Goal: Information Seeking & Learning: Learn about a topic

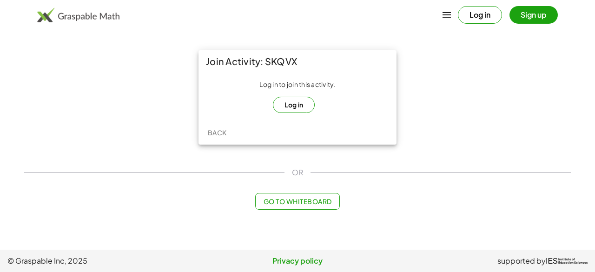
click at [291, 105] on button "Log in" at bounding box center [294, 105] width 42 height 16
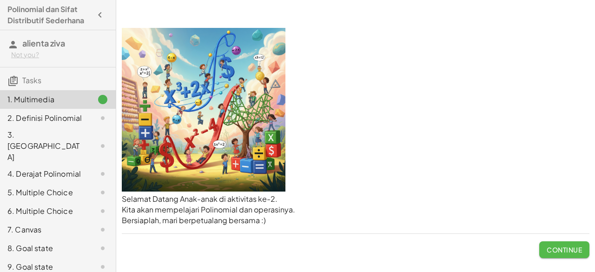
click at [569, 252] on span "Continue" at bounding box center [564, 249] width 35 height 8
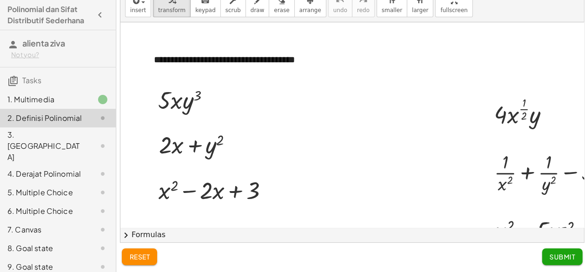
click at [371, 119] on div at bounding box center [448, 230] width 656 height 416
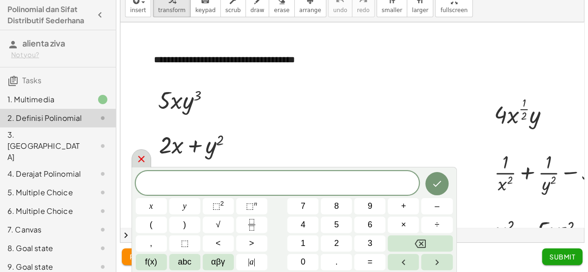
click at [143, 161] on icon at bounding box center [141, 158] width 11 height 11
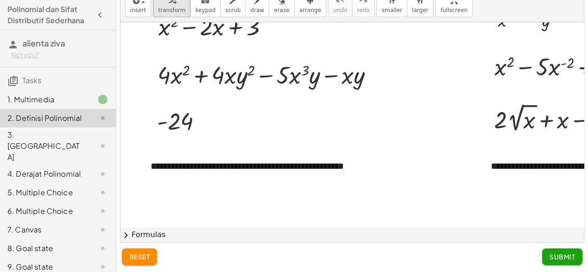
scroll to position [174, 0]
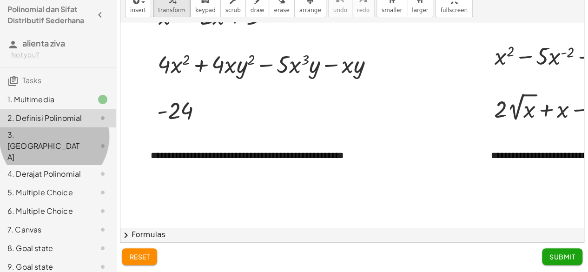
click at [82, 142] on div at bounding box center [95, 145] width 26 height 11
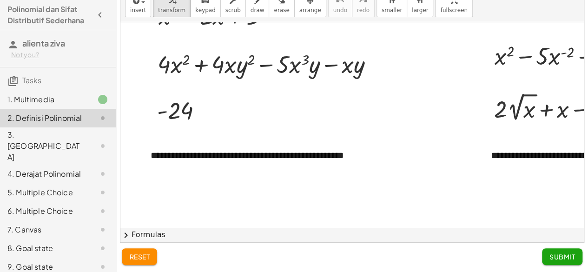
click at [97, 141] on icon at bounding box center [102, 145] width 11 height 11
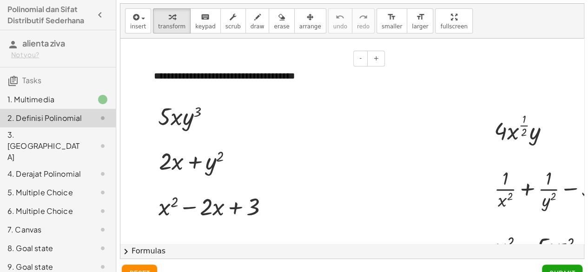
scroll to position [0, 0]
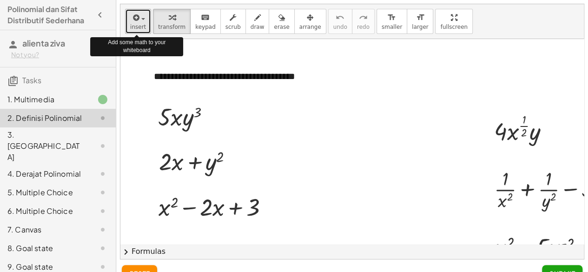
click at [137, 16] on icon "button" at bounding box center [135, 17] width 8 height 11
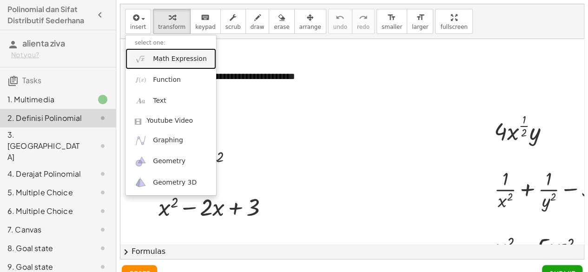
click at [190, 59] on span "Math Expression" at bounding box center [179, 58] width 53 height 9
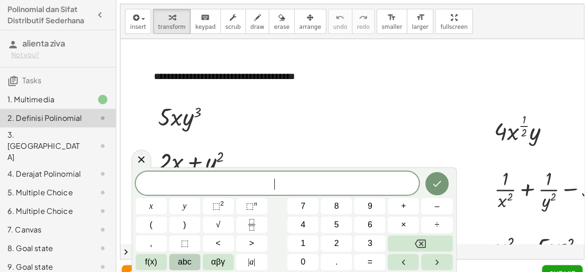
click at [181, 263] on span "abc" at bounding box center [184, 262] width 13 height 13
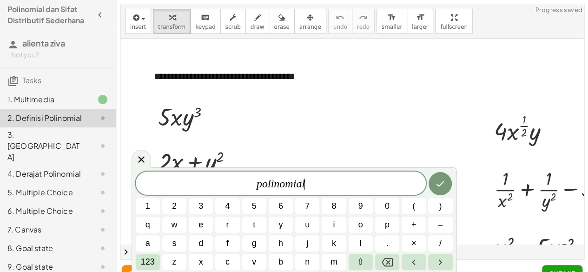
scroll to position [17, 0]
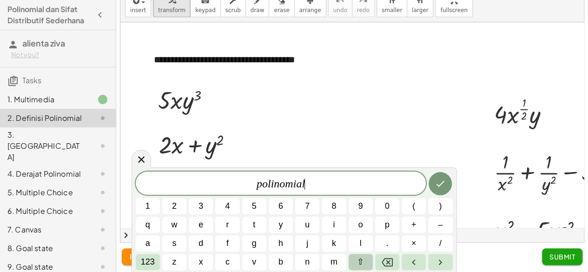
click at [365, 266] on button "⇧" at bounding box center [361, 262] width 24 height 16
click at [437, 258] on icon "Right arrow" at bounding box center [440, 262] width 11 height 11
click at [146, 264] on span "123" at bounding box center [148, 262] width 14 height 13
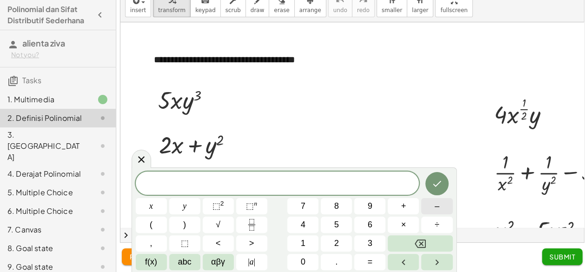
click at [430, 203] on button "–" at bounding box center [436, 206] width 31 height 16
click at [184, 262] on span "abc" at bounding box center [184, 262] width 13 height 13
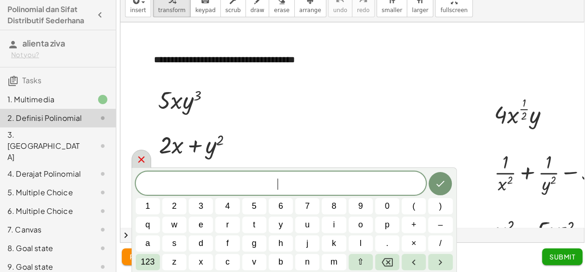
click at [140, 162] on icon at bounding box center [141, 159] width 11 height 11
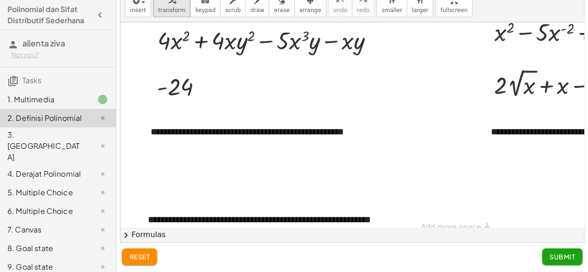
scroll to position [218, 0]
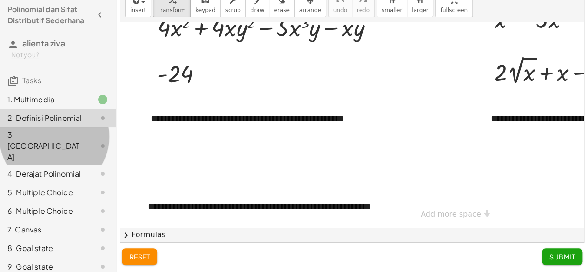
click at [82, 144] on div at bounding box center [95, 145] width 26 height 11
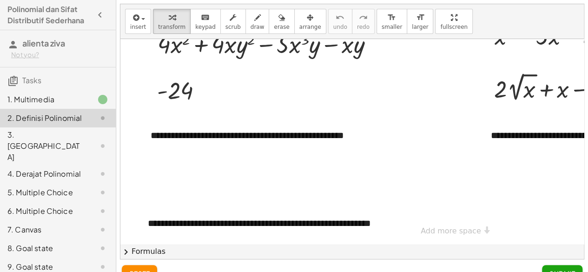
scroll to position [17, 0]
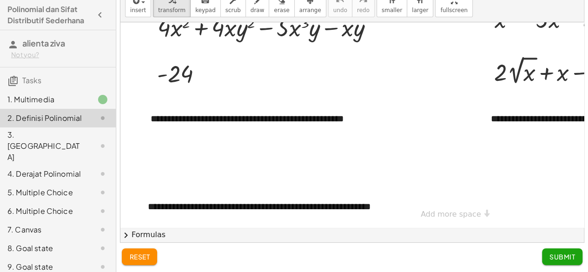
click at [559, 258] on span "Submit" at bounding box center [563, 256] width 26 height 8
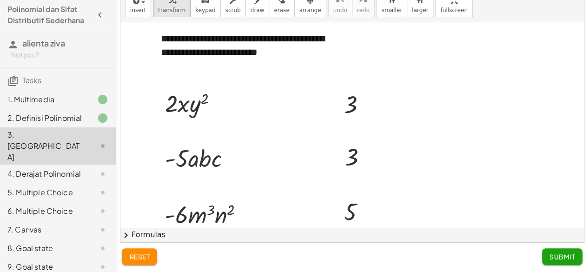
scroll to position [0, 0]
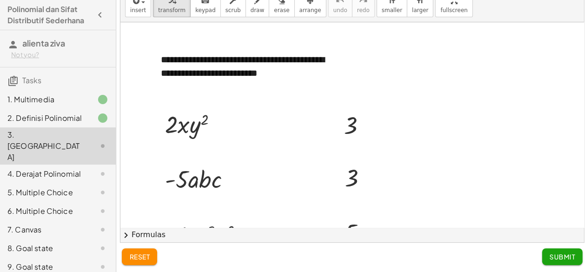
click at [40, 119] on div "2. Definisi Polinomial" at bounding box center [44, 118] width 75 height 11
click at [141, 252] on button "reset" at bounding box center [139, 256] width 35 height 17
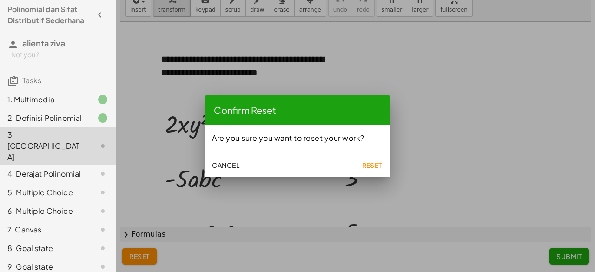
click at [371, 164] on span "Reset" at bounding box center [372, 165] width 20 height 8
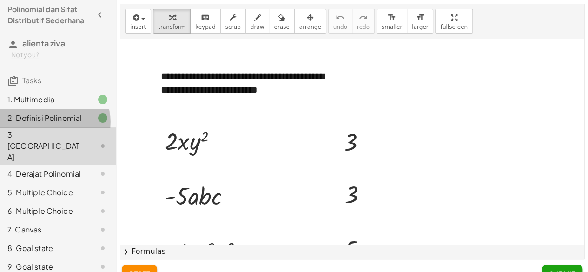
click at [97, 123] on icon at bounding box center [102, 118] width 11 height 11
click at [84, 119] on div at bounding box center [95, 118] width 26 height 11
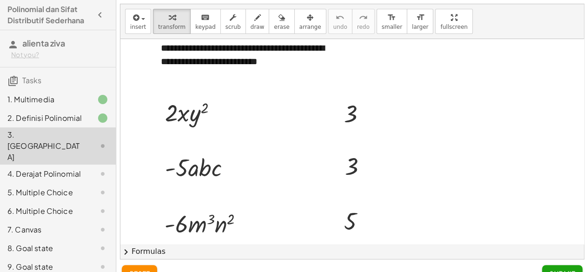
scroll to position [38, 0]
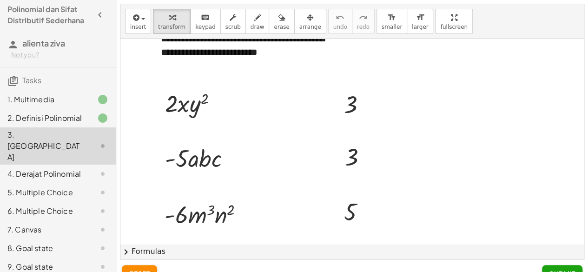
click at [94, 15] on icon "button" at bounding box center [99, 14] width 11 height 11
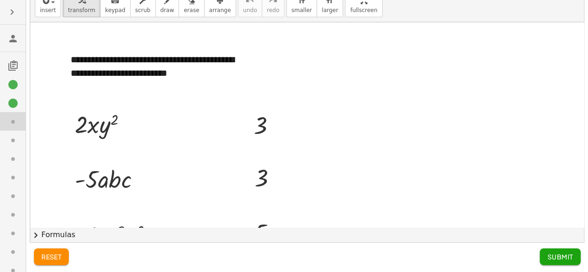
scroll to position [0, 0]
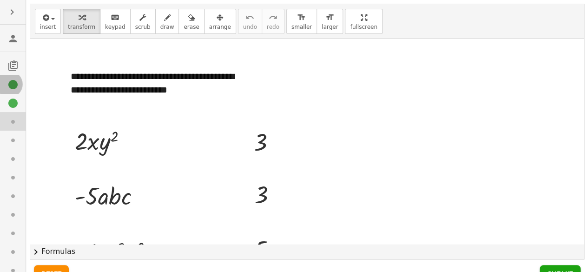
click at [11, 85] on icon at bounding box center [12, 84] width 11 height 11
click at [17, 107] on icon at bounding box center [12, 103] width 11 height 11
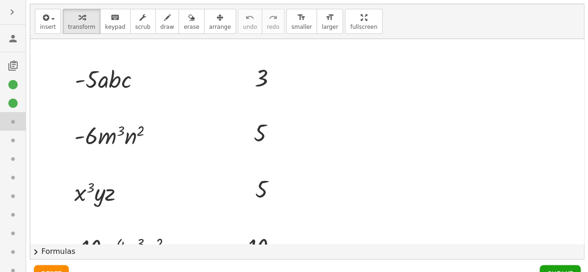
scroll to position [17, 0]
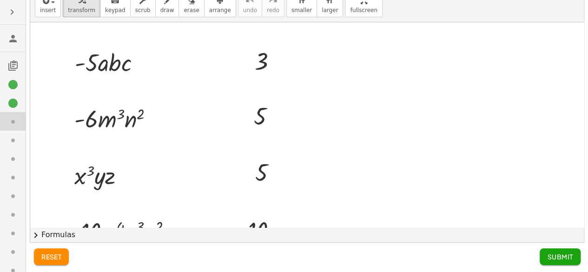
click at [57, 252] on span "reset" at bounding box center [51, 256] width 20 height 8
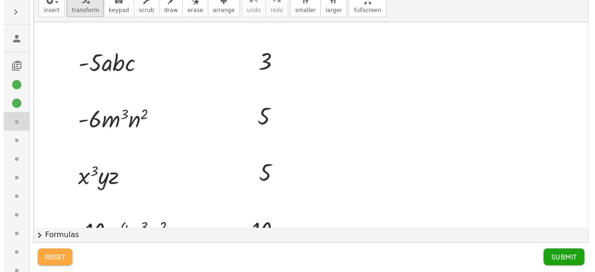
scroll to position [0, 0]
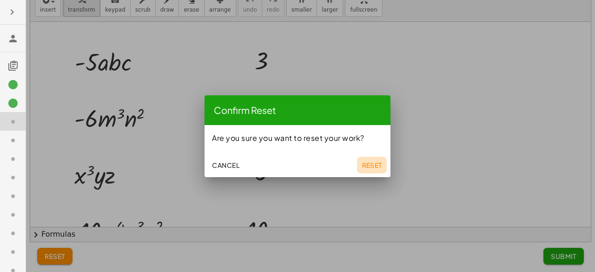
click at [372, 163] on span "Reset" at bounding box center [372, 165] width 20 height 8
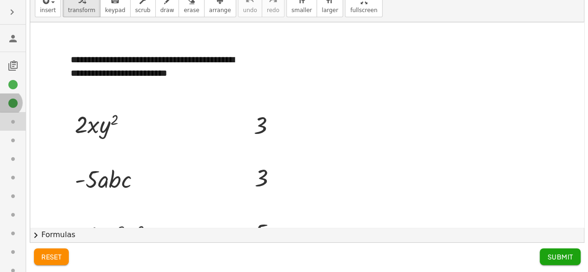
click at [9, 101] on icon at bounding box center [12, 103] width 11 height 11
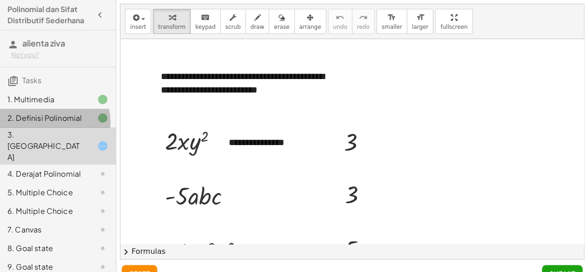
click at [59, 124] on div "2. Definisi Polinomial" at bounding box center [44, 118] width 75 height 11
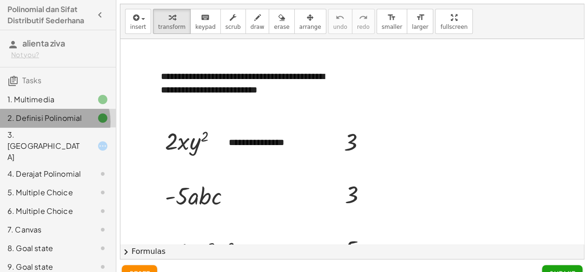
click at [59, 124] on div "2. Definisi Polinomial" at bounding box center [44, 118] width 75 height 11
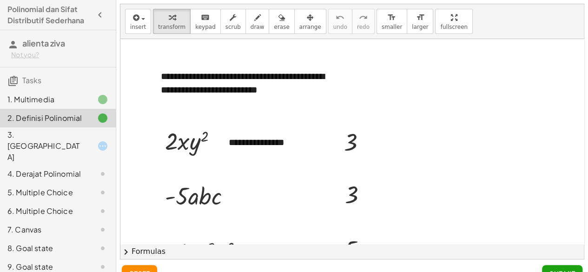
click at [59, 124] on div "2. Definisi Polinomial" at bounding box center [44, 118] width 75 height 11
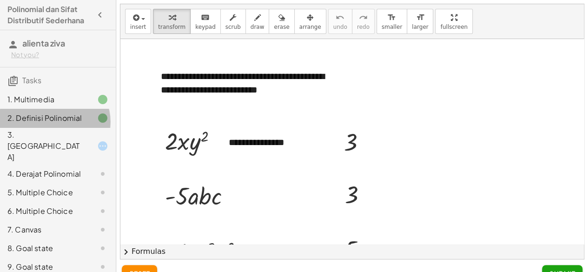
click at [59, 124] on div "2. Definisi Polinomial" at bounding box center [44, 118] width 75 height 11
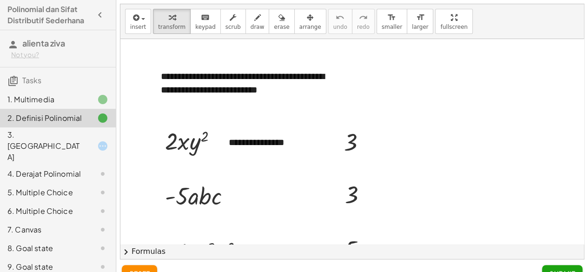
drag, startPoint x: 59, startPoint y: 130, endPoint x: 171, endPoint y: 101, distance: 116.3
click at [171, 101] on div "**********" at bounding box center [251, 82] width 198 height 45
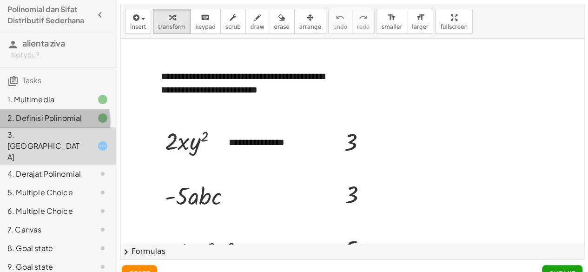
click at [44, 119] on div "2. Definisi Polinomial" at bounding box center [44, 118] width 75 height 11
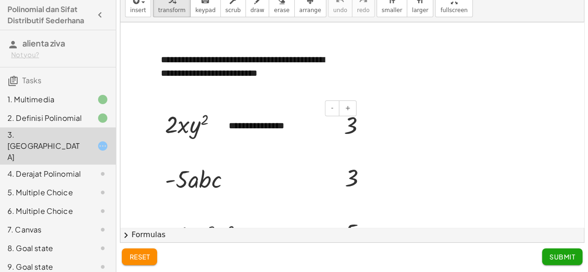
scroll to position [231, 0]
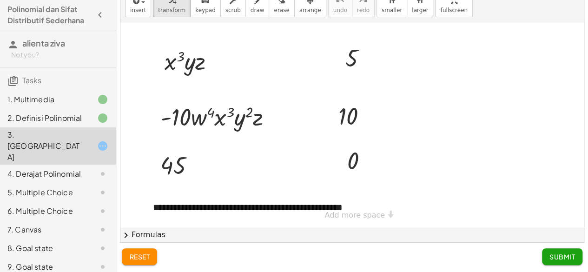
click at [145, 237] on button "chevron_right Formulas" at bounding box center [352, 234] width 464 height 15
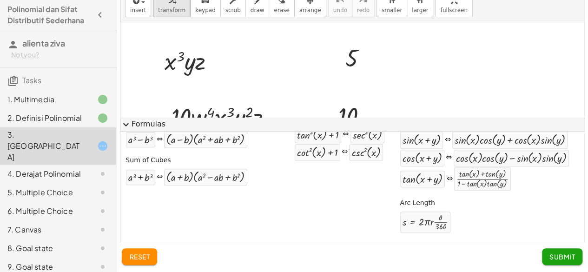
scroll to position [0, 0]
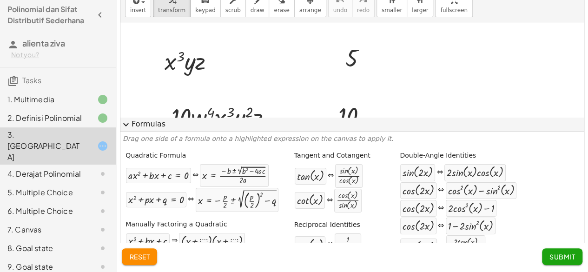
click at [127, 127] on span "expand_more" at bounding box center [125, 124] width 11 height 11
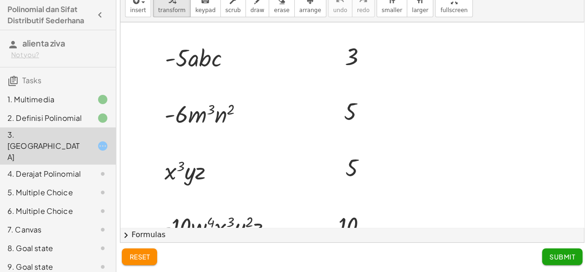
scroll to position [119, 0]
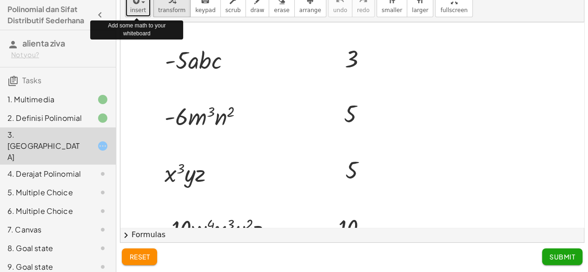
click at [145, 7] on button "insert" at bounding box center [138, 4] width 26 height 25
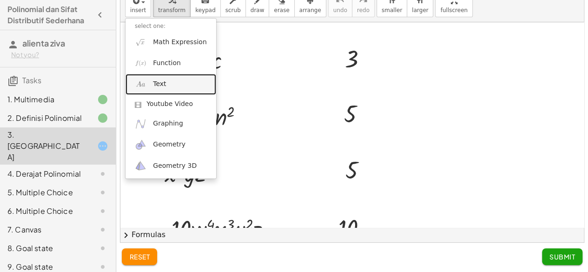
click at [183, 90] on link "Text" at bounding box center [171, 84] width 91 height 21
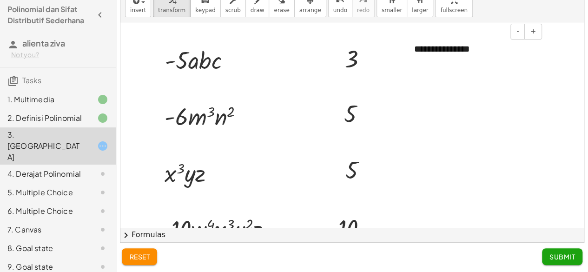
click at [489, 56] on div "**********" at bounding box center [474, 49] width 139 height 32
click at [493, 123] on div at bounding box center [352, 121] width 464 height 437
click at [538, 45] on div "**********" at bounding box center [474, 55] width 139 height 45
drag, startPoint x: 538, startPoint y: 45, endPoint x: 527, endPoint y: 49, distance: 11.9
click at [527, 49] on div "**********" at bounding box center [474, 55] width 139 height 45
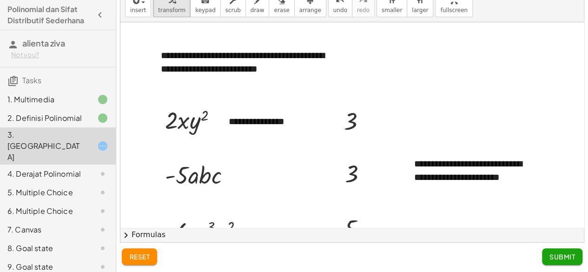
scroll to position [0, 0]
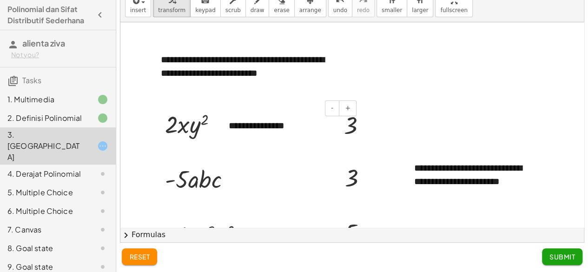
click at [284, 127] on div "**********" at bounding box center [288, 126] width 139 height 32
click at [292, 177] on div at bounding box center [352, 240] width 464 height 437
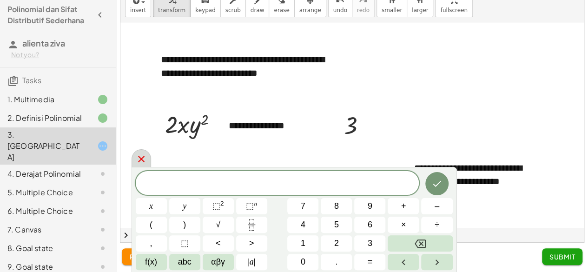
click at [138, 154] on icon at bounding box center [141, 158] width 11 height 11
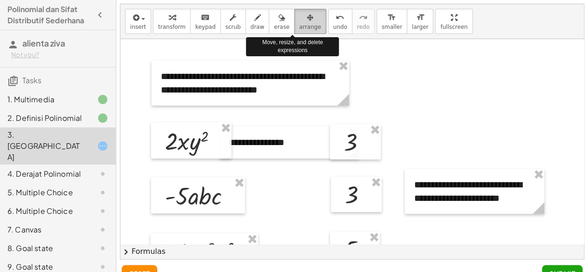
click at [307, 21] on icon "button" at bounding box center [310, 17] width 7 height 11
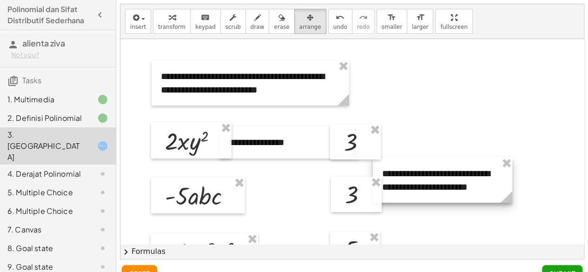
drag, startPoint x: 518, startPoint y: 193, endPoint x: 484, endPoint y: 183, distance: 35.4
click at [484, 183] on div at bounding box center [442, 180] width 139 height 45
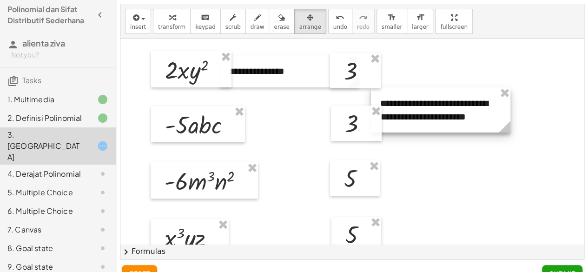
scroll to position [117, 0]
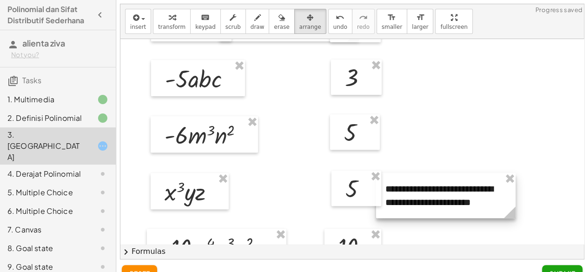
drag, startPoint x: 503, startPoint y: 69, endPoint x: 508, endPoint y: 201, distance: 131.7
click at [508, 201] on div at bounding box center [445, 195] width 139 height 45
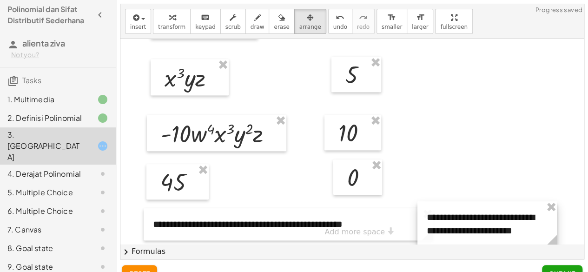
drag, startPoint x: 509, startPoint y: 82, endPoint x: 550, endPoint y: 225, distance: 148.2
click at [550, 225] on div at bounding box center [487, 223] width 139 height 45
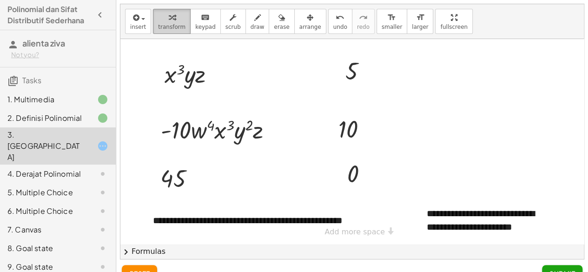
click at [182, 15] on button "transform" at bounding box center [172, 21] width 38 height 25
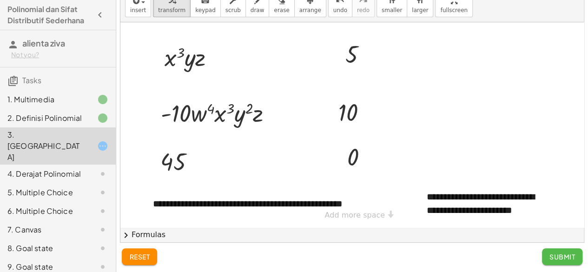
click at [569, 254] on span "Submit" at bounding box center [563, 256] width 26 height 8
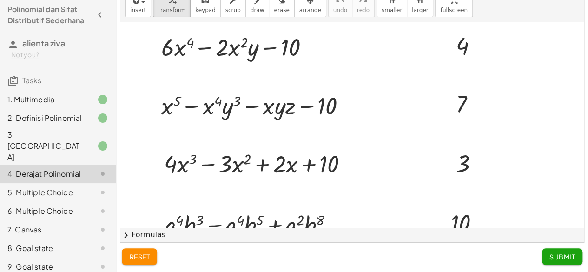
scroll to position [65, 0]
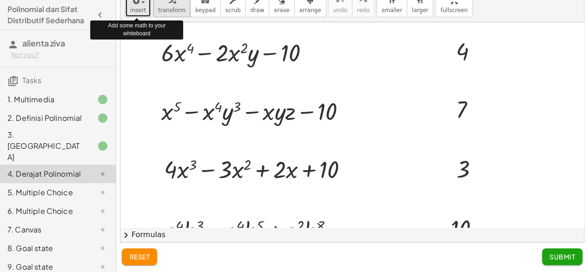
click at [137, 5] on icon "button" at bounding box center [135, 0] width 8 height 11
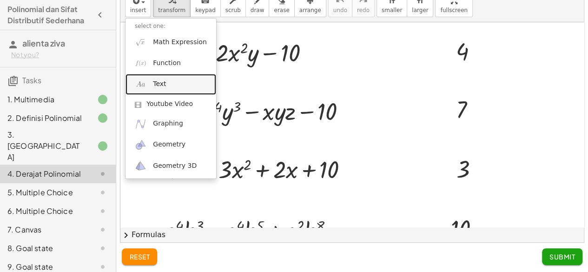
click at [175, 83] on link "Text" at bounding box center [171, 84] width 91 height 21
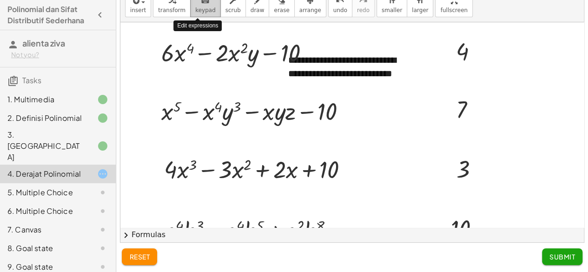
click at [198, 10] on span "keypad" at bounding box center [205, 10] width 20 height 7
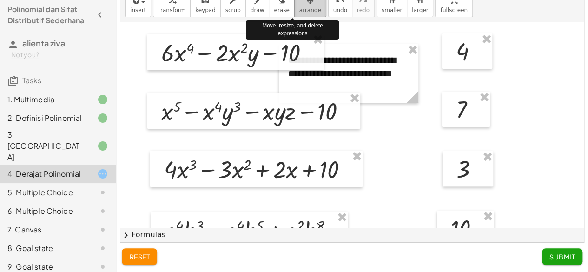
click at [299, 7] on span "arrange" at bounding box center [310, 10] width 22 height 7
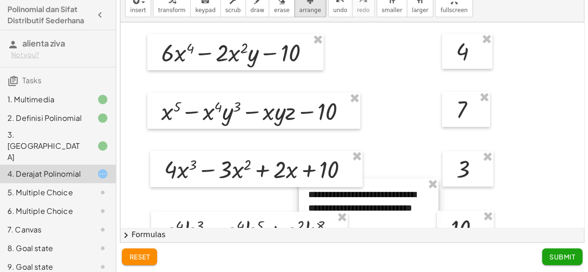
drag, startPoint x: 398, startPoint y: 64, endPoint x: 417, endPoint y: 198, distance: 134.8
click at [417, 198] on div at bounding box center [368, 208] width 139 height 59
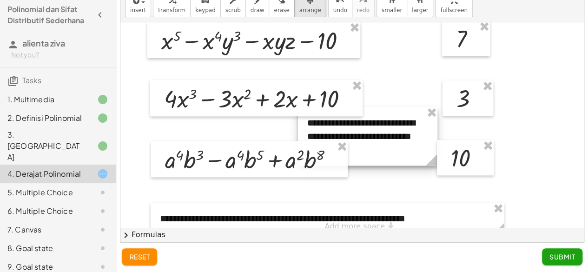
scroll to position [147, 0]
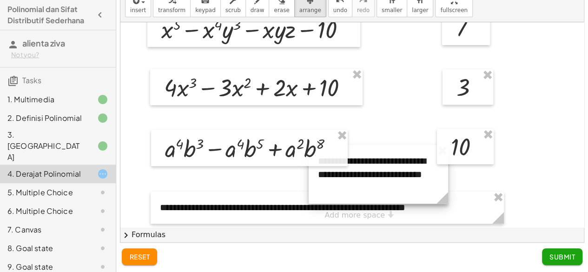
drag, startPoint x: 418, startPoint y: 142, endPoint x: 426, endPoint y: 190, distance: 48.2
click at [426, 190] on div at bounding box center [378, 174] width 139 height 59
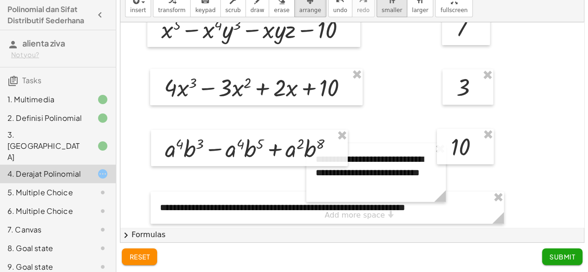
click at [382, 11] on span "smaller" at bounding box center [392, 10] width 20 height 7
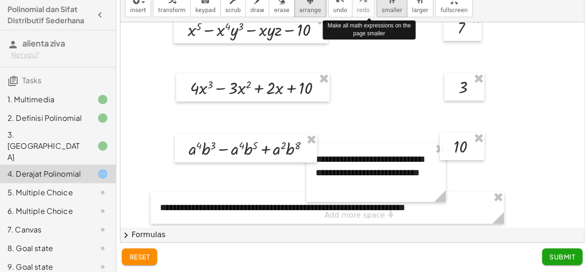
click at [382, 11] on span "smaller" at bounding box center [392, 10] width 20 height 7
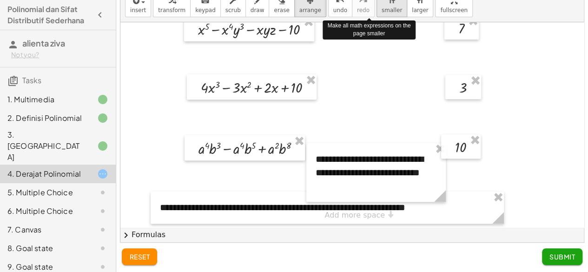
click at [382, 11] on span "smaller" at bounding box center [392, 10] width 20 height 7
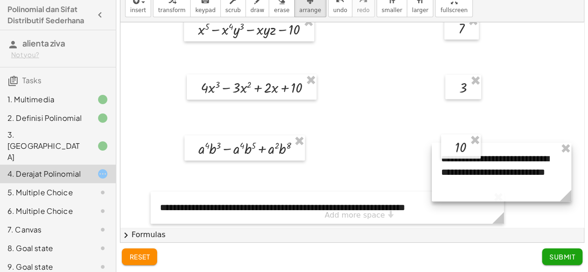
drag, startPoint x: 431, startPoint y: 188, endPoint x: 557, endPoint y: 188, distance: 125.5
click at [557, 188] on div at bounding box center [501, 172] width 139 height 59
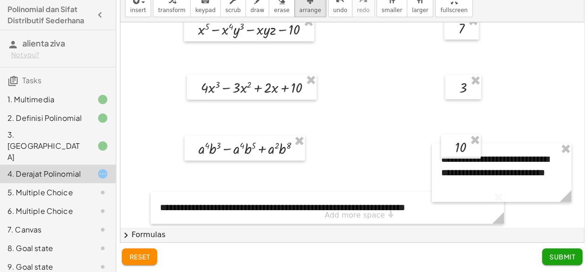
click at [523, 109] on div at bounding box center [352, 51] width 464 height 353
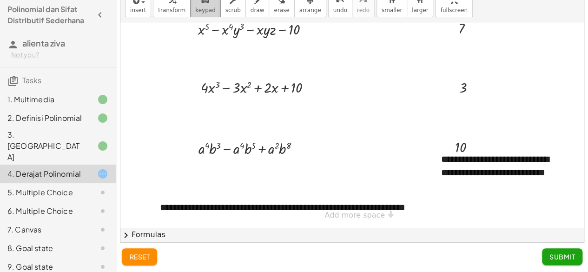
click at [190, 7] on button "keyboard keypad" at bounding box center [205, 4] width 31 height 25
click at [560, 258] on span "Submit" at bounding box center [563, 256] width 26 height 8
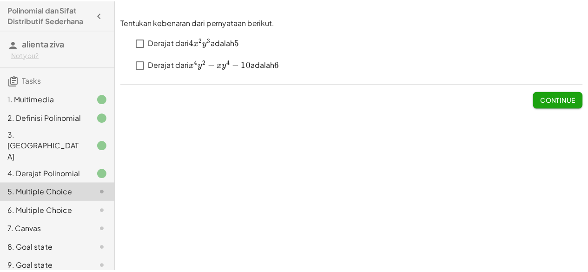
scroll to position [0, 0]
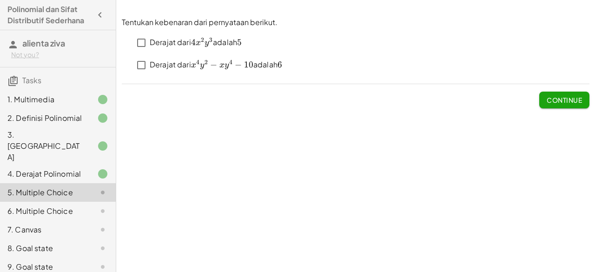
click at [39, 84] on span "Tasks" at bounding box center [31, 80] width 19 height 10
click at [570, 100] on span "Continue" at bounding box center [564, 100] width 35 height 8
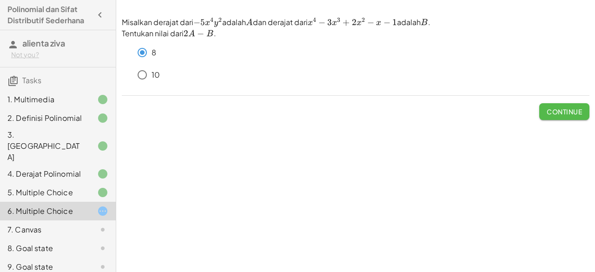
click at [568, 106] on button "Continue" at bounding box center [564, 111] width 50 height 17
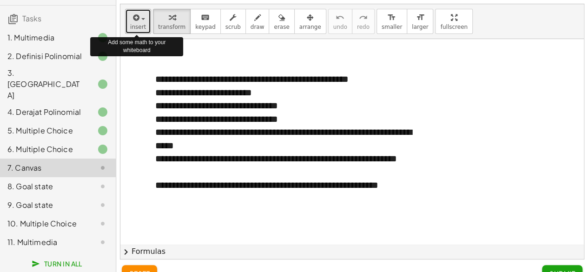
click at [129, 14] on button "insert" at bounding box center [138, 21] width 26 height 25
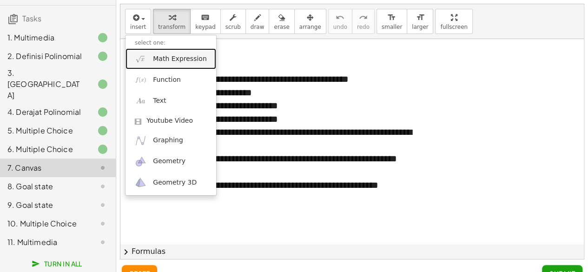
click at [196, 60] on span "Math Expression" at bounding box center [179, 58] width 53 height 9
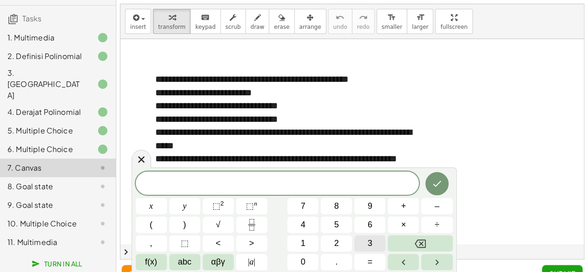
click at [369, 239] on span "3" at bounding box center [370, 243] width 5 height 13
click at [192, 259] on button "abc" at bounding box center [184, 262] width 31 height 16
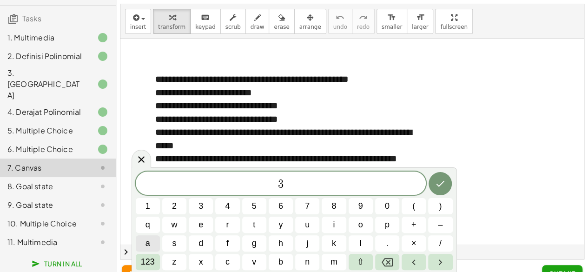
click at [149, 241] on span "a" at bounding box center [148, 243] width 5 height 13
click at [152, 263] on span "123" at bounding box center [148, 262] width 14 height 13
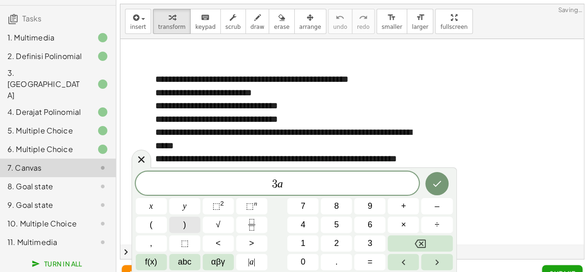
click at [191, 223] on button ")" at bounding box center [184, 225] width 31 height 16
click at [259, 181] on span "​ ( 3 a )" at bounding box center [278, 182] width 284 height 15
click at [154, 222] on button "(" at bounding box center [151, 225] width 31 height 16
click at [323, 176] on span "( 3 a ) ​" at bounding box center [278, 182] width 284 height 15
click at [154, 229] on button "(" at bounding box center [151, 225] width 31 height 16
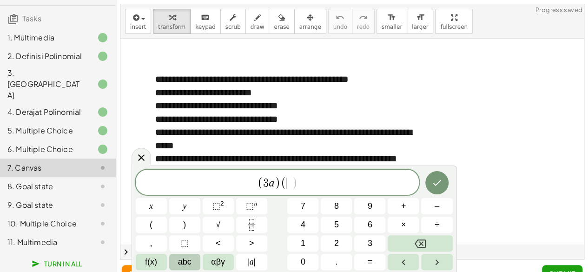
click at [189, 262] on span "abc" at bounding box center [184, 262] width 13 height 13
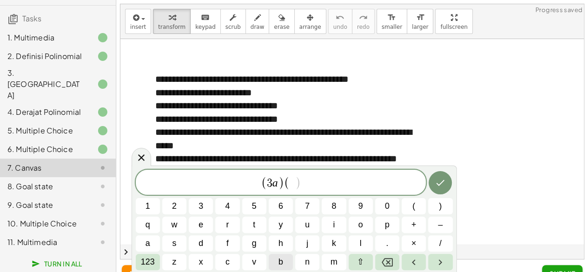
click at [278, 260] on span "b" at bounding box center [280, 262] width 5 height 13
click at [146, 263] on span "123" at bounding box center [148, 262] width 14 height 13
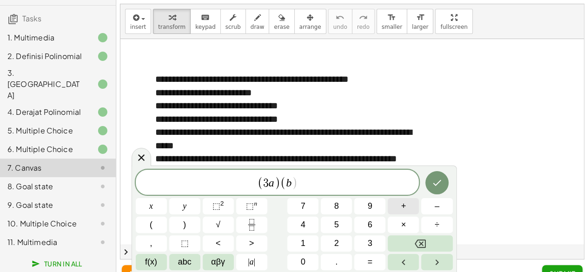
click at [408, 209] on button "+" at bounding box center [403, 206] width 31 height 16
click at [374, 227] on button "6" at bounding box center [369, 225] width 31 height 16
click at [259, 185] on span "3 ​ a" at bounding box center [258, 183] width 11 height 11
click at [318, 181] on span "( 2 a ) ( b + 6 ) ​" at bounding box center [278, 182] width 284 height 15
click at [186, 225] on span ")" at bounding box center [184, 225] width 3 height 13
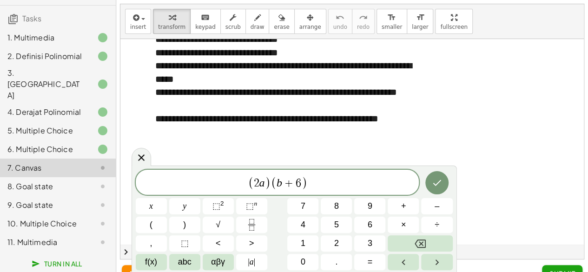
scroll to position [67, 0]
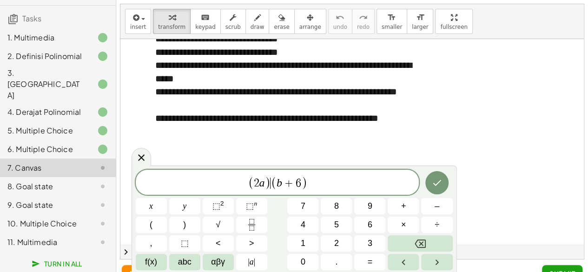
click at [272, 186] on span "(" at bounding box center [274, 182] width 6 height 13
click at [404, 225] on span "×" at bounding box center [403, 225] width 5 height 13
click at [437, 186] on icon "Done" at bounding box center [436, 182] width 11 height 11
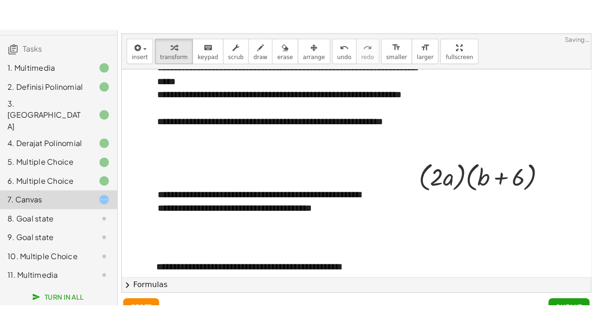
scroll to position [94, 0]
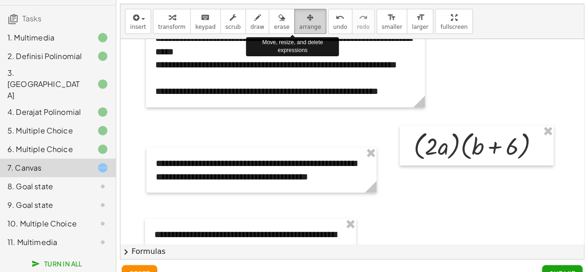
click at [299, 18] on div "button" at bounding box center [310, 17] width 22 height 11
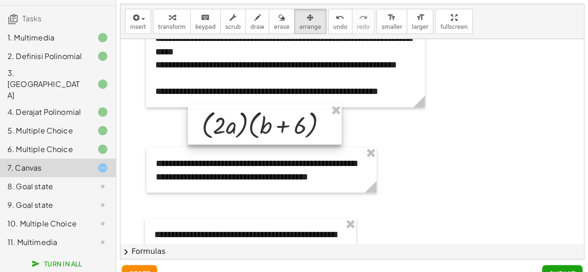
drag, startPoint x: 477, startPoint y: 130, endPoint x: 267, endPoint y: 108, distance: 211.7
click at [267, 108] on div at bounding box center [265, 125] width 154 height 40
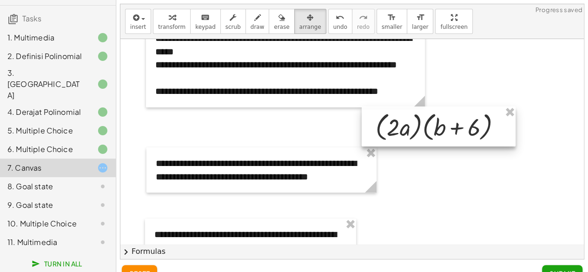
drag, startPoint x: 306, startPoint y: 113, endPoint x: 479, endPoint y: 115, distance: 172.5
click at [479, 115] on div at bounding box center [439, 126] width 154 height 40
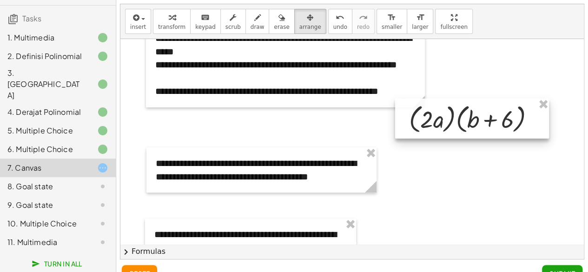
drag, startPoint x: 473, startPoint y: 112, endPoint x: 507, endPoint y: 104, distance: 34.4
click at [507, 104] on div at bounding box center [472, 119] width 154 height 40
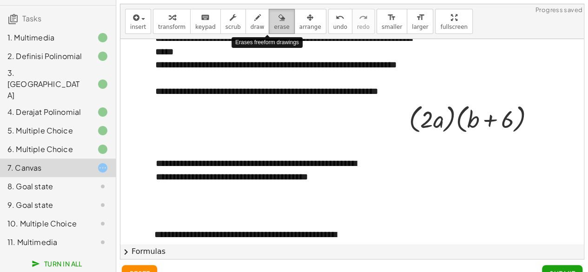
click at [274, 19] on div "button" at bounding box center [281, 17] width 15 height 11
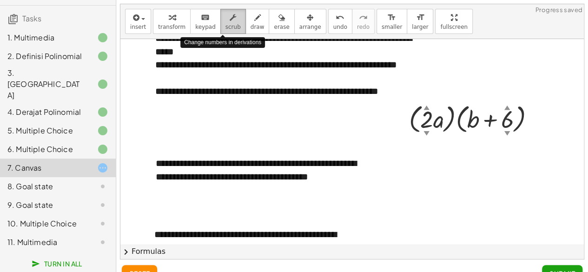
click at [230, 21] on icon "button" at bounding box center [233, 17] width 7 height 11
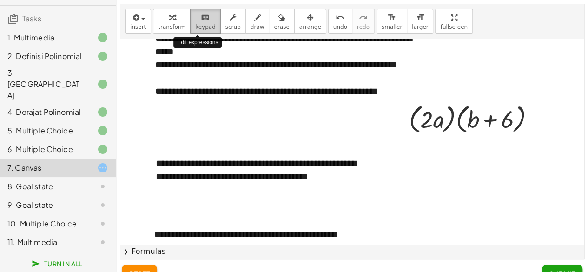
click at [195, 24] on span "keypad" at bounding box center [205, 27] width 20 height 7
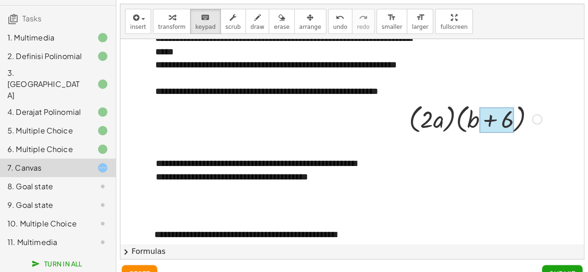
drag, startPoint x: 513, startPoint y: 124, endPoint x: 499, endPoint y: 124, distance: 14.4
click at [499, 124] on div at bounding box center [496, 120] width 34 height 26
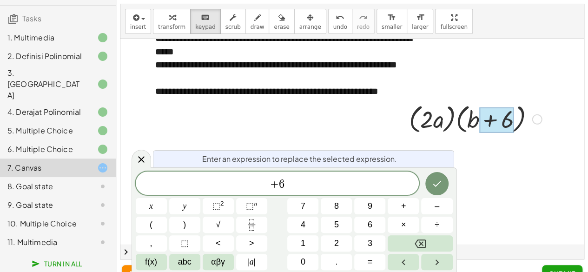
click at [523, 27] on div "insert select one: Math Expression Function Text Youtube Video Graphing Geometr…" at bounding box center [352, 21] width 464 height 35
click at [143, 157] on icon at bounding box center [141, 159] width 7 height 7
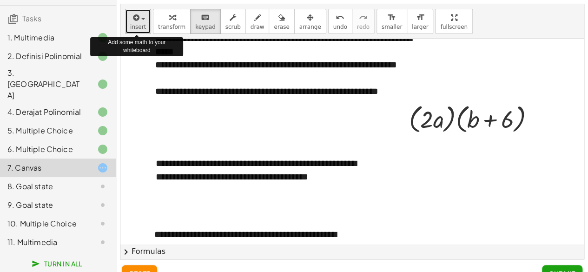
click at [139, 19] on span "button" at bounding box center [140, 18] width 2 height 7
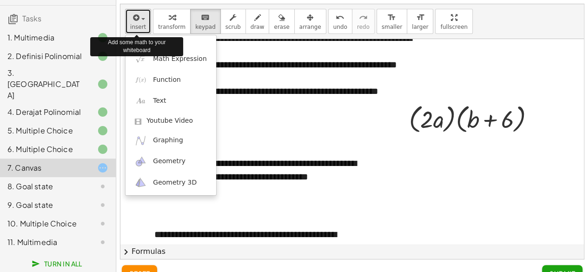
click at [139, 19] on span "button" at bounding box center [140, 18] width 2 height 7
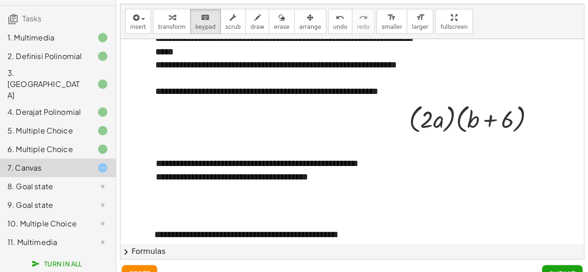
click at [471, 18] on div "insert select one: Math Expression Function Text Youtube Video Graphing Geometr…" at bounding box center [352, 21] width 464 height 35
drag, startPoint x: 427, startPoint y: 23, endPoint x: 427, endPoint y: 63, distance: 40.4
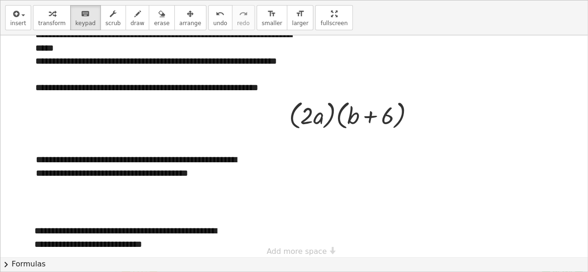
click at [427, 63] on div "**********" at bounding box center [293, 135] width 587 height 271
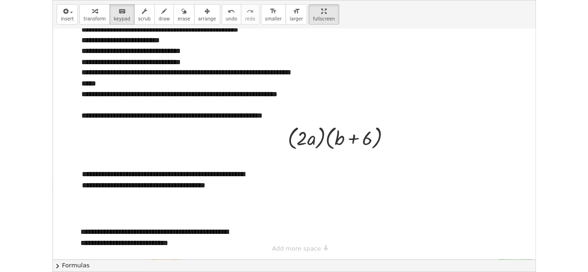
scroll to position [38, 0]
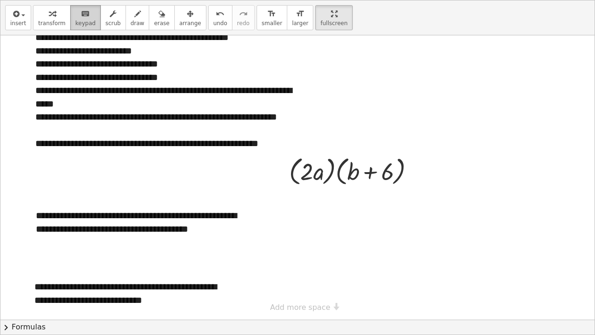
click at [81, 15] on icon "keyboard" at bounding box center [85, 13] width 9 height 11
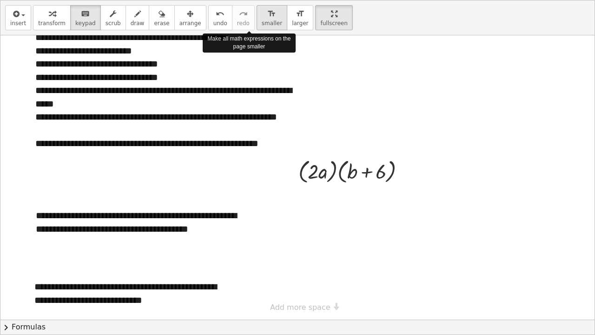
click at [262, 26] on span "smaller" at bounding box center [272, 23] width 20 height 7
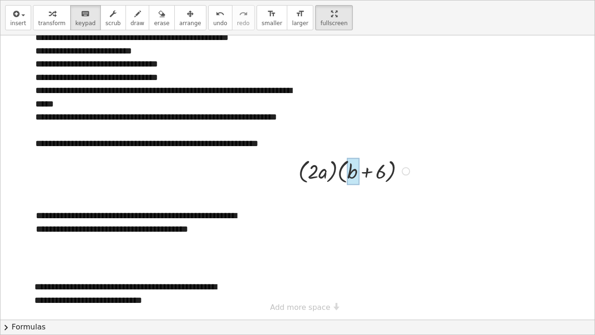
drag, startPoint x: 375, startPoint y: 174, endPoint x: 337, endPoint y: 174, distance: 37.7
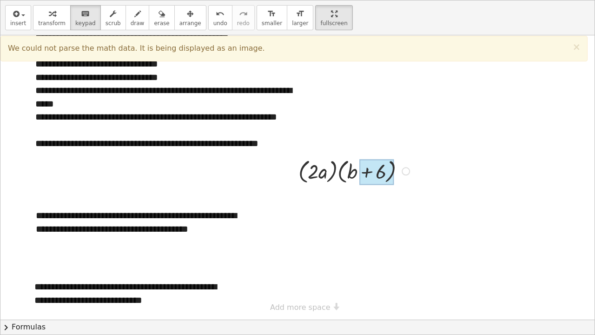
click at [387, 172] on div at bounding box center [376, 172] width 34 height 26
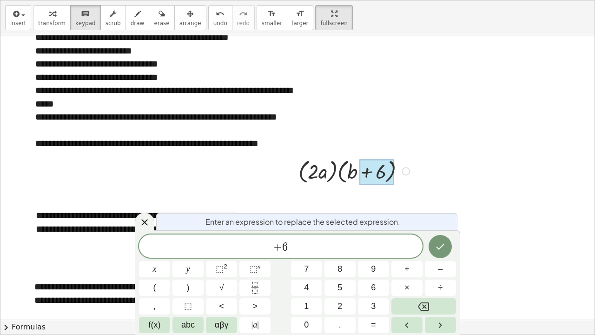
drag, startPoint x: 387, startPoint y: 172, endPoint x: 345, endPoint y: 169, distance: 42.9
drag, startPoint x: 345, startPoint y: 169, endPoint x: 372, endPoint y: 52, distance: 120.8
click at [372, 52] on div at bounding box center [297, 158] width 594 height 323
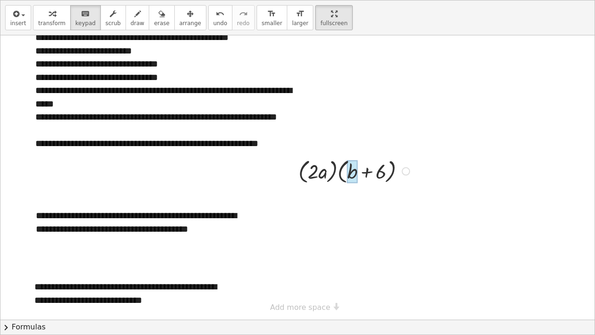
click at [351, 172] on div at bounding box center [352, 171] width 10 height 23
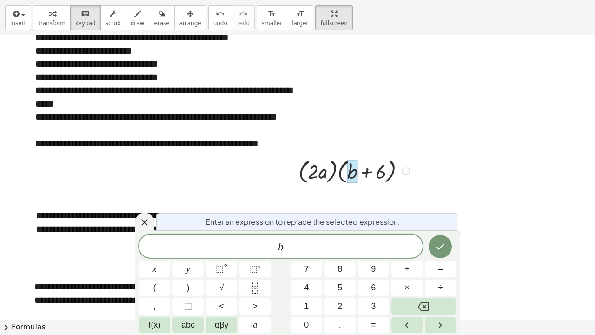
click at [351, 172] on div at bounding box center [352, 171] width 10 height 23
drag, startPoint x: 351, startPoint y: 172, endPoint x: 327, endPoint y: 171, distance: 24.2
click at [347, 172] on div "· ( · 2 · a ) · ( + b + 6 )" at bounding box center [347, 172] width 0 height 0
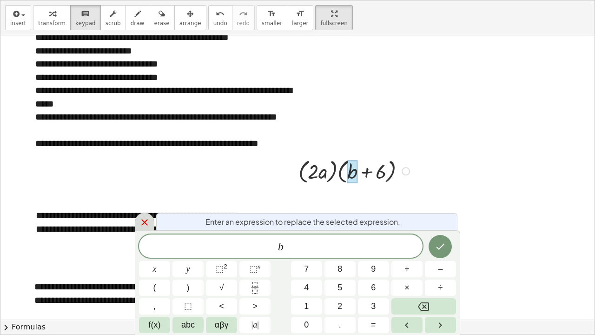
click at [145, 221] on icon at bounding box center [144, 222] width 7 height 7
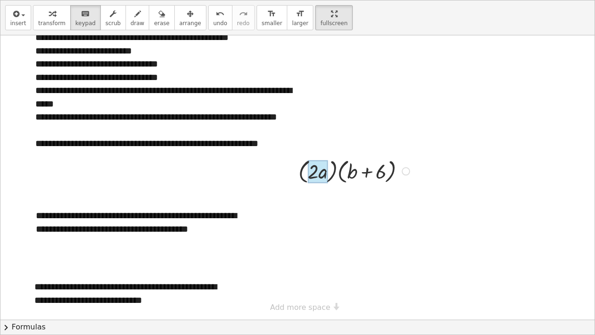
click at [327, 176] on div at bounding box center [318, 171] width 20 height 23
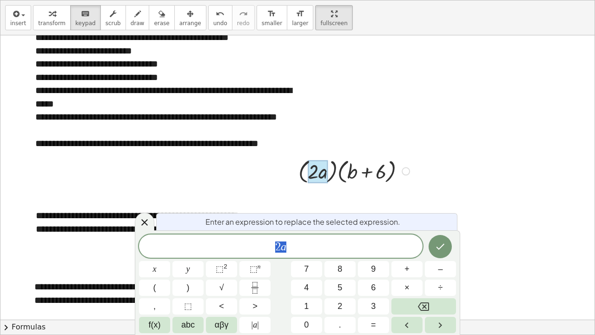
click at [327, 176] on div at bounding box center [318, 171] width 20 height 23
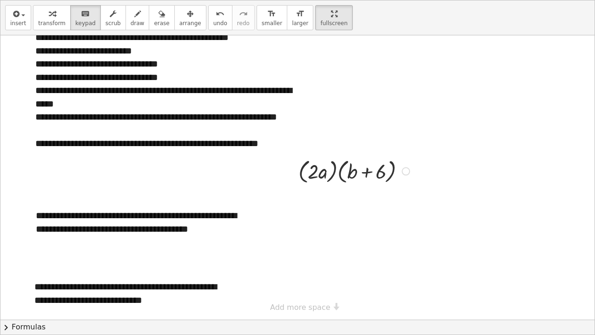
drag, startPoint x: 379, startPoint y: 177, endPoint x: 355, endPoint y: 174, distance: 24.8
click at [355, 174] on div at bounding box center [355, 170] width 123 height 30
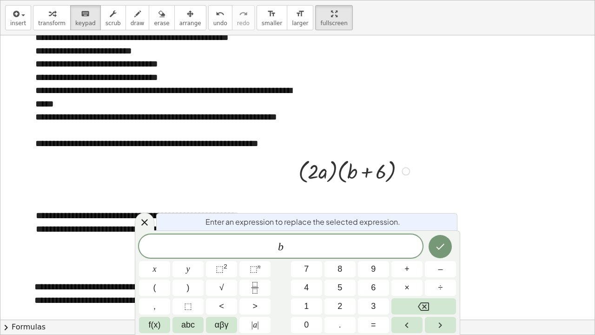
click at [355, 174] on div at bounding box center [355, 170] width 123 height 30
drag, startPoint x: 315, startPoint y: 11, endPoint x: 315, endPoint y: -30, distance: 40.4
click at [315, 0] on html "Polinomial dan Sifat Distributif Sederhana alienta ziva Not you? Tasks 1. Multi…" at bounding box center [297, 167] width 595 height 335
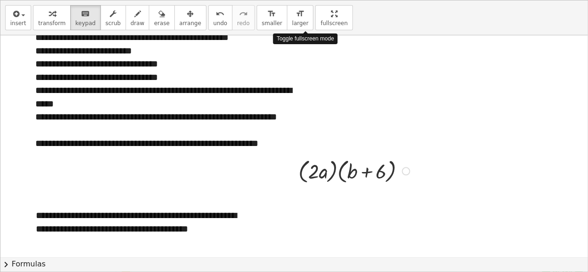
scroll to position [65, 0]
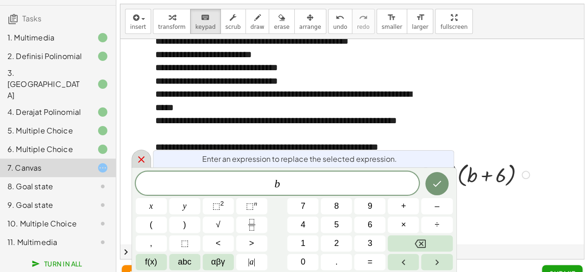
click at [143, 154] on icon at bounding box center [141, 159] width 11 height 11
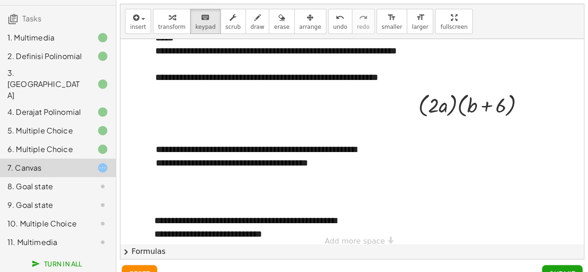
scroll to position [117, 0]
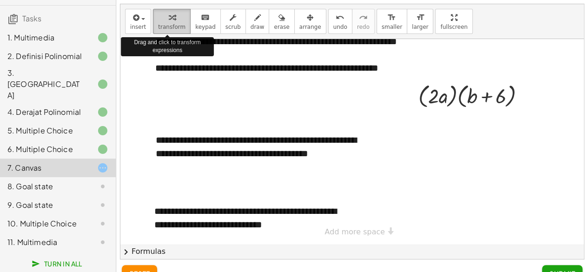
click at [178, 24] on span "transform" at bounding box center [171, 27] width 27 height 7
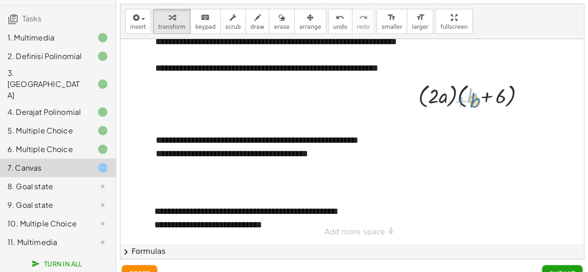
drag, startPoint x: 471, startPoint y: 95, endPoint x: 474, endPoint y: 100, distance: 5.4
click at [474, 100] on div at bounding box center [475, 95] width 123 height 30
click at [438, 99] on div at bounding box center [475, 95] width 123 height 30
click at [445, 100] on div at bounding box center [475, 95] width 123 height 30
drag, startPoint x: 454, startPoint y: 99, endPoint x: 499, endPoint y: 100, distance: 45.6
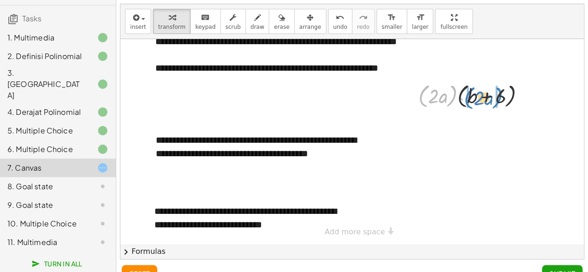
click at [499, 100] on div at bounding box center [475, 95] width 123 height 30
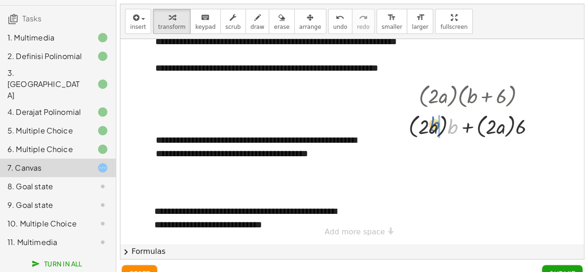
drag, startPoint x: 455, startPoint y: 131, endPoint x: 436, endPoint y: 128, distance: 18.7
click at [436, 128] on div at bounding box center [475, 125] width 143 height 30
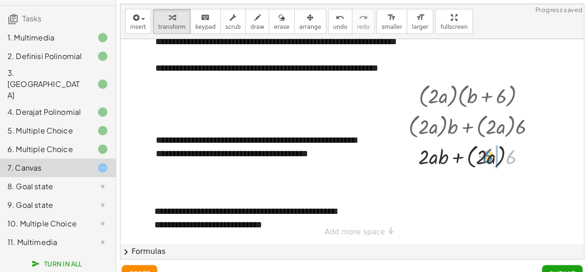
drag, startPoint x: 515, startPoint y: 160, endPoint x: 491, endPoint y: 159, distance: 24.2
click at [491, 159] on div at bounding box center [475, 155] width 143 height 30
drag, startPoint x: 504, startPoint y: 159, endPoint x: 488, endPoint y: 159, distance: 16.3
click at [488, 159] on div at bounding box center [475, 155] width 143 height 27
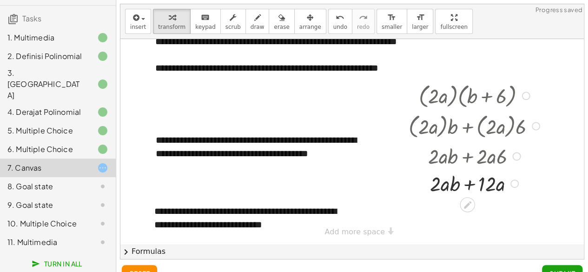
scroll to position [17, 0]
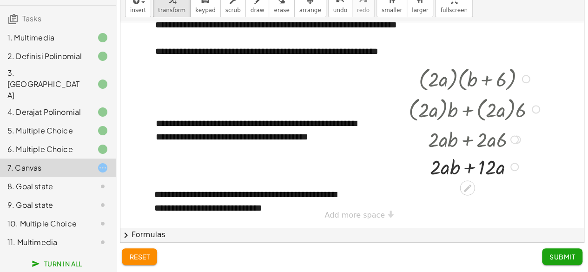
click at [451, 166] on div at bounding box center [475, 165] width 143 height 27
drag, startPoint x: 499, startPoint y: 169, endPoint x: 444, endPoint y: 166, distance: 55.9
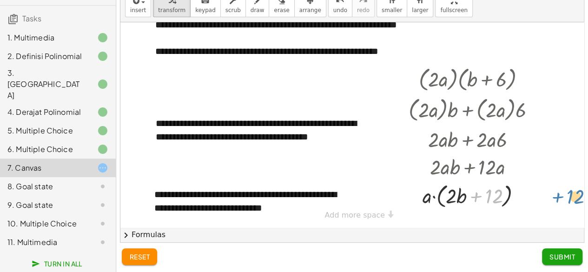
drag, startPoint x: 496, startPoint y: 195, endPoint x: 577, endPoint y: 194, distance: 81.4
click at [577, 194] on div "**********" at bounding box center [352, 124] width 464 height 205
drag, startPoint x: 497, startPoint y: 199, endPoint x: 454, endPoint y: 199, distance: 43.7
drag, startPoint x: 440, startPoint y: 193, endPoint x: 497, endPoint y: 192, distance: 56.7
click at [497, 192] on div at bounding box center [475, 195] width 143 height 30
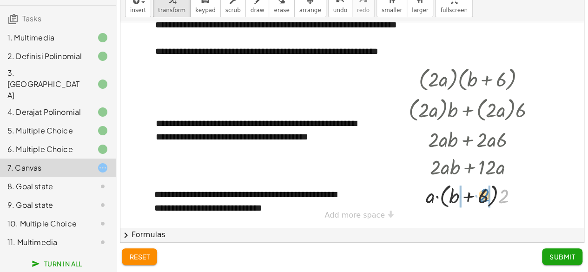
drag, startPoint x: 501, startPoint y: 192, endPoint x: 481, endPoint y: 191, distance: 20.5
click at [481, 191] on div at bounding box center [475, 195] width 143 height 30
click at [494, 196] on div at bounding box center [475, 195] width 143 height 30
click at [457, 195] on div at bounding box center [475, 195] width 143 height 30
click at [433, 196] on div at bounding box center [475, 195] width 143 height 30
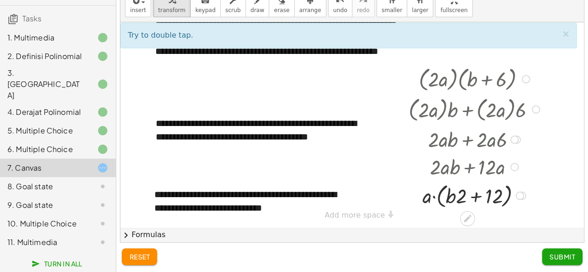
click at [430, 201] on div at bounding box center [475, 195] width 143 height 30
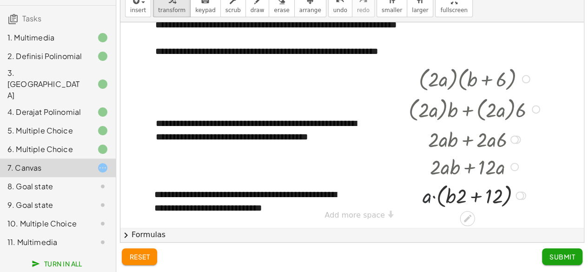
click at [430, 201] on div at bounding box center [475, 195] width 143 height 30
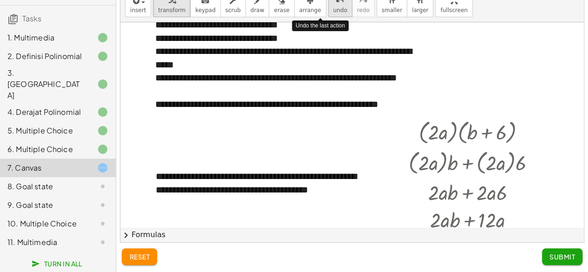
click at [333, 7] on span "undo" at bounding box center [340, 10] width 14 height 7
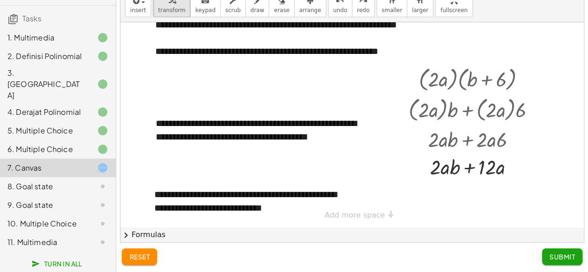
scroll to position [117, 0]
drag, startPoint x: 492, startPoint y: 166, endPoint x: 437, endPoint y: 170, distance: 55.5
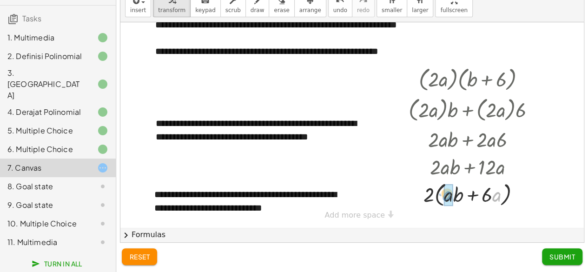
drag, startPoint x: 499, startPoint y: 198, endPoint x: 450, endPoint y: 197, distance: 49.8
click at [442, 198] on div at bounding box center [475, 193] width 143 height 30
drag, startPoint x: 497, startPoint y: 198, endPoint x: 504, endPoint y: 195, distance: 8.4
click at [504, 195] on div at bounding box center [475, 193] width 143 height 30
drag, startPoint x: 431, startPoint y: 196, endPoint x: 494, endPoint y: 195, distance: 63.2
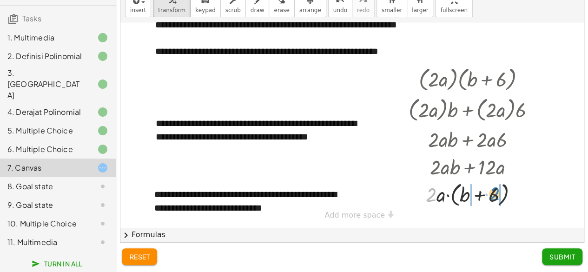
click at [494, 195] on div at bounding box center [475, 193] width 143 height 30
click at [461, 194] on div at bounding box center [475, 193] width 143 height 30
drag, startPoint x: 461, startPoint y: 194, endPoint x: 499, endPoint y: 196, distance: 38.2
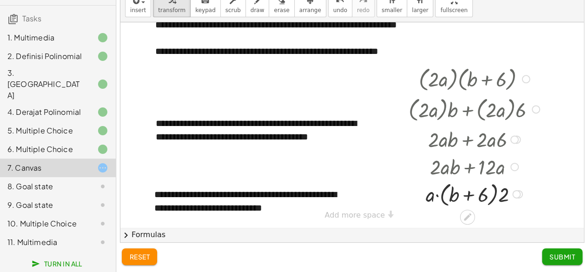
click at [495, 193] on div at bounding box center [475, 193] width 143 height 30
click at [333, 10] on span "undo" at bounding box center [340, 10] width 14 height 7
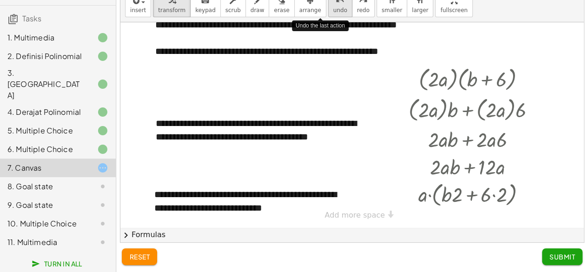
click at [333, 10] on span "undo" at bounding box center [340, 10] width 14 height 7
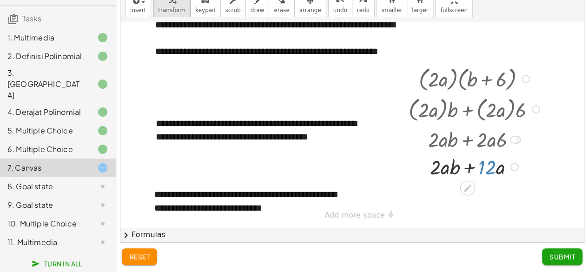
scroll to position [17, 0]
click at [514, 142] on div at bounding box center [514, 139] width 8 height 8
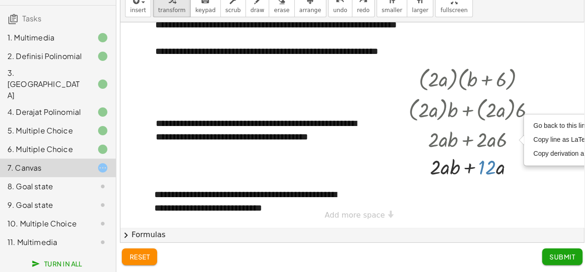
click at [534, 27] on div at bounding box center [352, 66] width 464 height 323
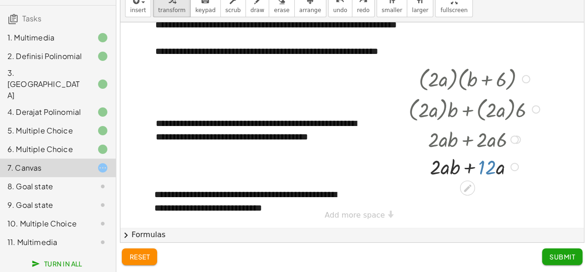
scroll to position [0, 0]
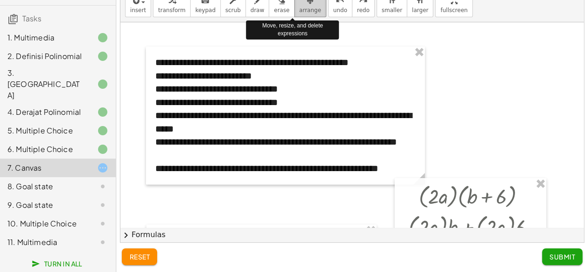
click at [299, 10] on span "arrange" at bounding box center [310, 10] width 22 height 7
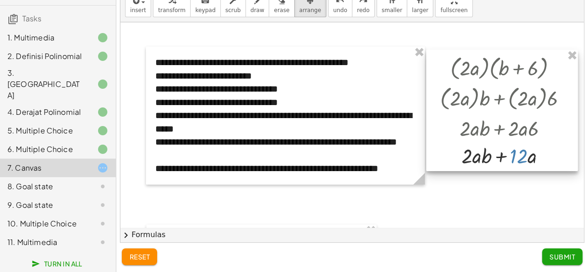
drag, startPoint x: 476, startPoint y: 202, endPoint x: 508, endPoint y: 74, distance: 132.2
click at [508, 74] on div at bounding box center [502, 110] width 152 height 121
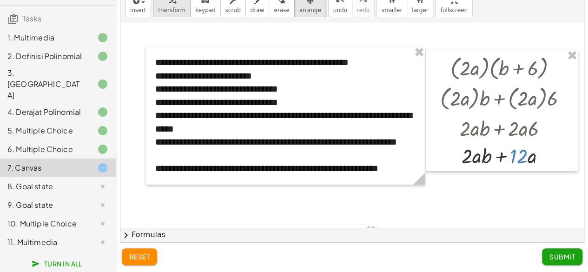
click at [179, 7] on button "transform" at bounding box center [172, 4] width 38 height 25
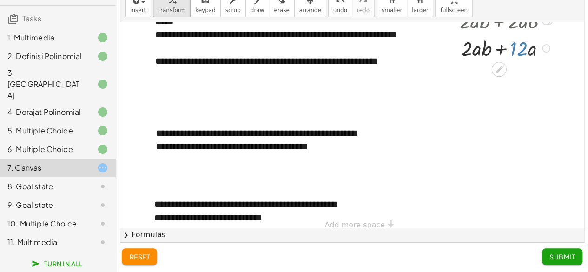
scroll to position [125, 0]
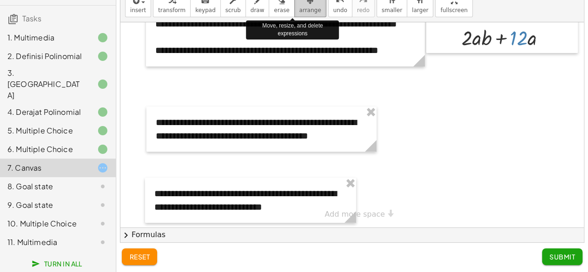
click at [299, 13] on span "arrange" at bounding box center [310, 10] width 22 height 7
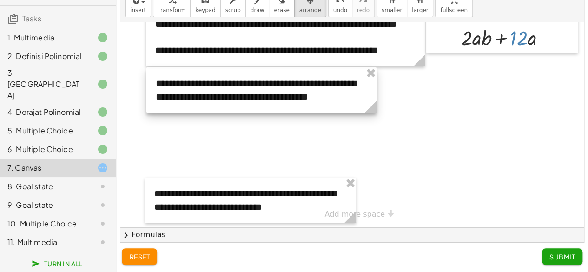
drag, startPoint x: 297, startPoint y: 111, endPoint x: 297, endPoint y: 72, distance: 39.1
click at [297, 72] on div at bounding box center [261, 89] width 230 height 45
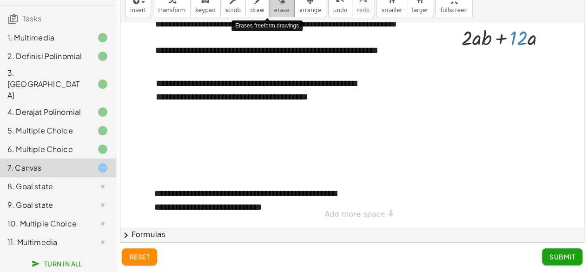
click at [278, 4] on icon "button" at bounding box center [281, 0] width 7 height 11
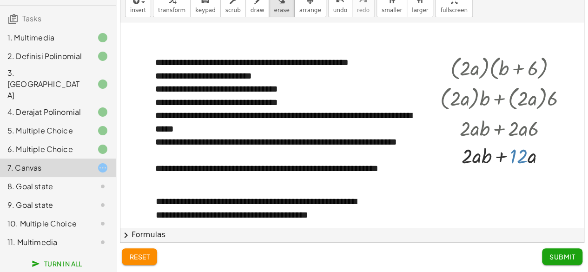
click at [517, 149] on div at bounding box center [352, 183] width 464 height 323
click at [473, 152] on div at bounding box center [352, 183] width 464 height 323
